Goal: Task Accomplishment & Management: Manage account settings

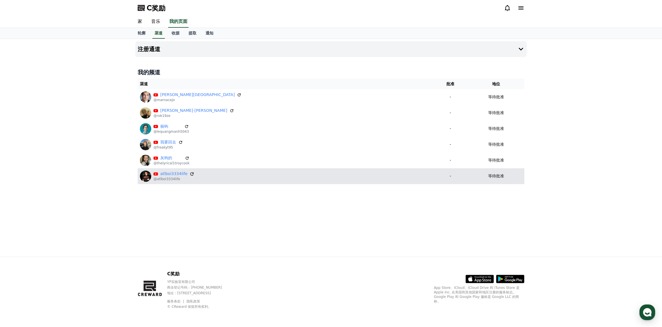
click at [190, 175] on icon at bounding box center [191, 174] width 5 height 5
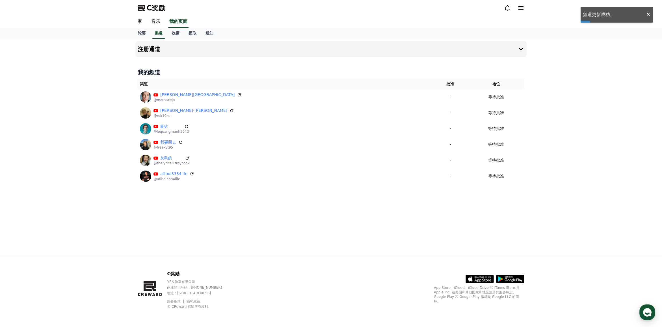
click at [265, 221] on div "注册通道 我的频道 渠道 批准 地位 [PERSON_NAME]纳塞霍 @marnacejo - 等待批准 [PERSON_NAME]·[PERSON_NAM…" at bounding box center [331, 148] width 396 height 218
click at [265, 220] on div "注册通道 我的频道 渠道 批准 地位 [PERSON_NAME]纳塞霍 @marnacejo - 等待批准 [PERSON_NAME]·[PERSON_NAM…" at bounding box center [331, 148] width 396 height 218
click at [306, 36] on div "轮廓 渠道 收据 提取 通知" at bounding box center [331, 33] width 396 height 11
